Goal: Find specific page/section: Find specific page/section

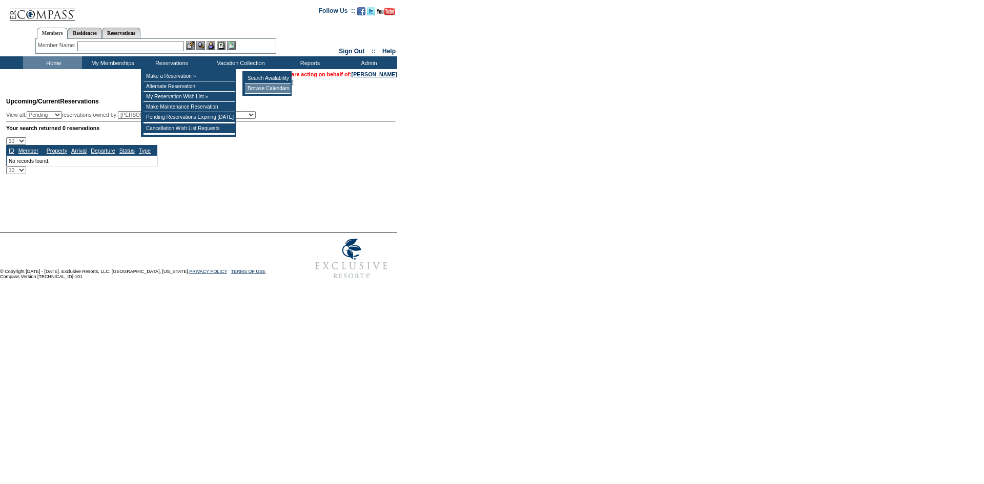
click at [278, 92] on td "Browse Calendars" at bounding box center [268, 89] width 46 height 10
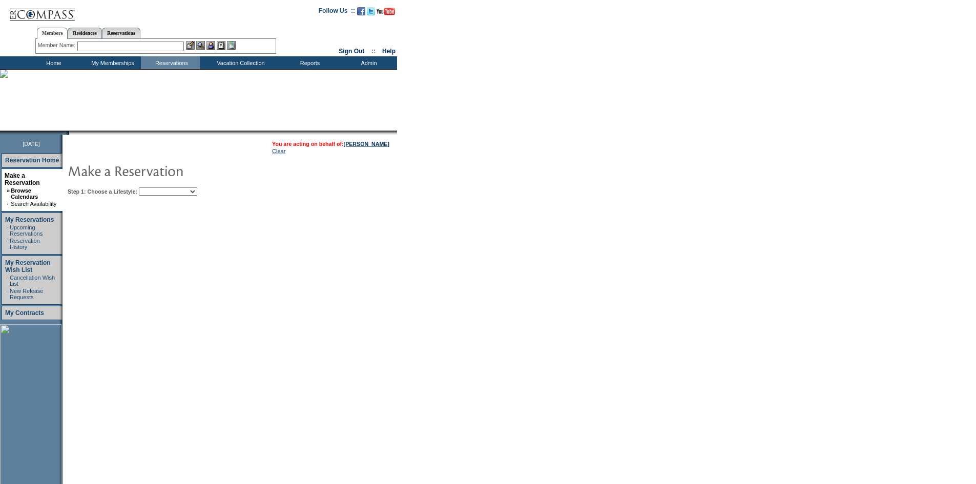
click at [197, 191] on select "Beach Leisure Metropolitan Mountain OIAL for Adventure OIAL for Couples OIAL fo…" at bounding box center [168, 192] width 58 height 8
select select "Leisure"
click at [156, 189] on select "Beach Leisure Metropolitan Mountain OIAL for Adventure OIAL for Couples OIAL fo…" at bounding box center [168, 192] width 58 height 8
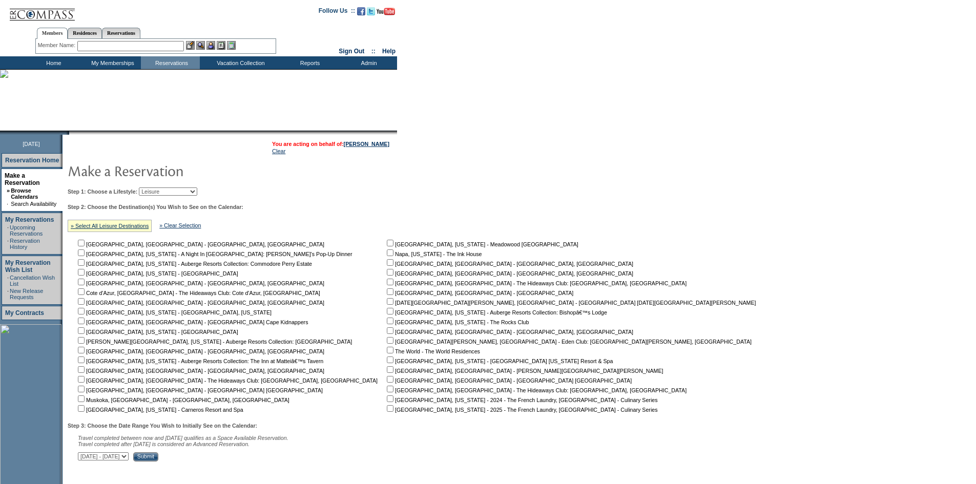
click at [387, 369] on input "checkbox" at bounding box center [390, 369] width 7 height 7
checkbox input "true"
click at [158, 461] on input "Submit" at bounding box center [145, 456] width 25 height 9
